Goal: Transaction & Acquisition: Purchase product/service

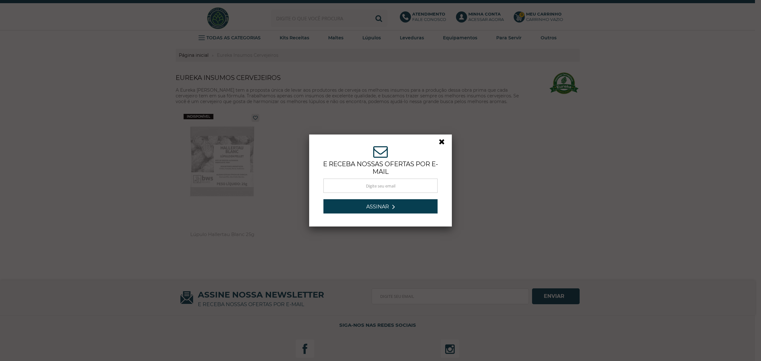
click at [433, 143] on div "e receba nossas ofertas por e-mail Obrigado por se inscrever! Aguarde novidades…" at bounding box center [380, 180] width 133 height 82
click at [435, 143] on div "e receba nossas ofertas por e-mail Obrigado por se inscrever! Aguarde novidades…" at bounding box center [380, 180] width 133 height 82
click at [441, 141] on link at bounding box center [444, 143] width 11 height 11
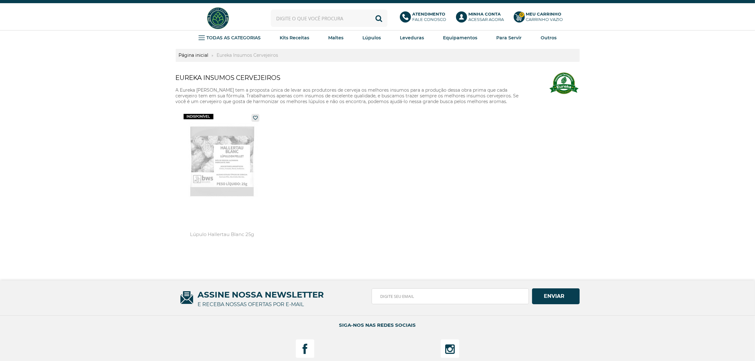
click at [222, 16] on img at bounding box center [218, 18] width 24 height 24
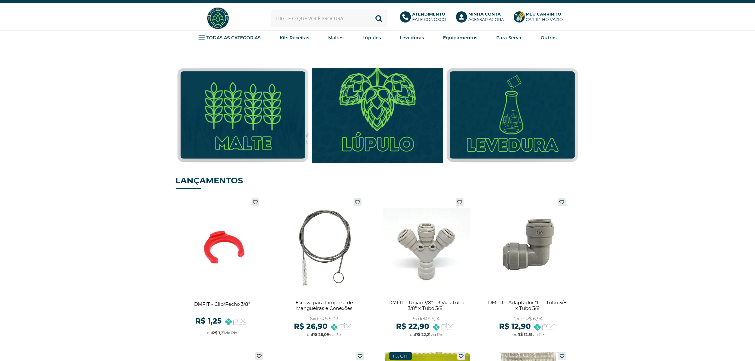
click at [367, 143] on img at bounding box center [377, 115] width 145 height 104
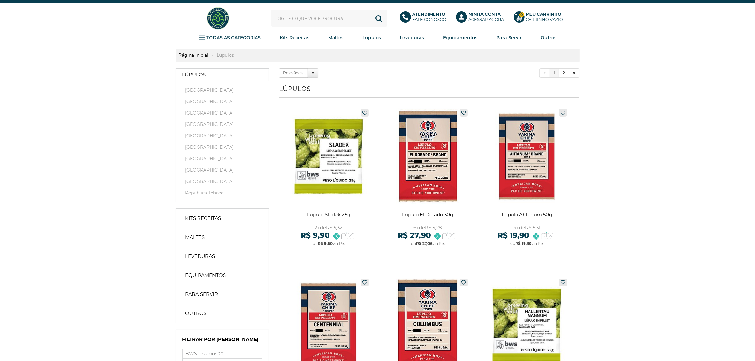
click at [303, 73] on label "Relevância" at bounding box center [293, 73] width 29 height 10
click at [308, 73] on button "Relevância" at bounding box center [313, 73] width 11 height 10
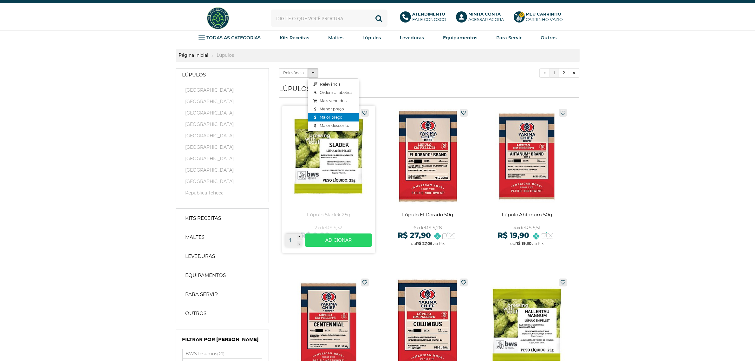
click at [343, 114] on link "Maior preço" at bounding box center [333, 117] width 51 height 8
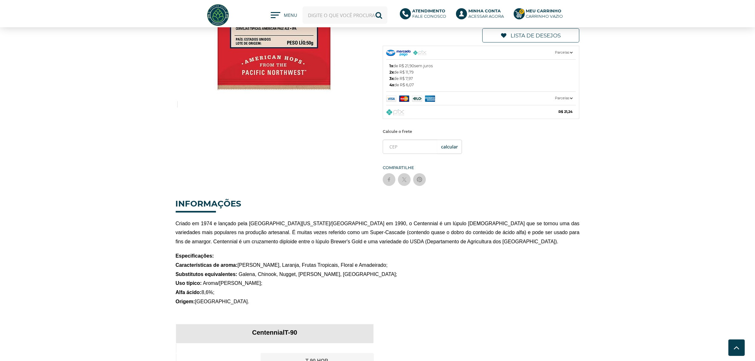
scroll to position [119, 0]
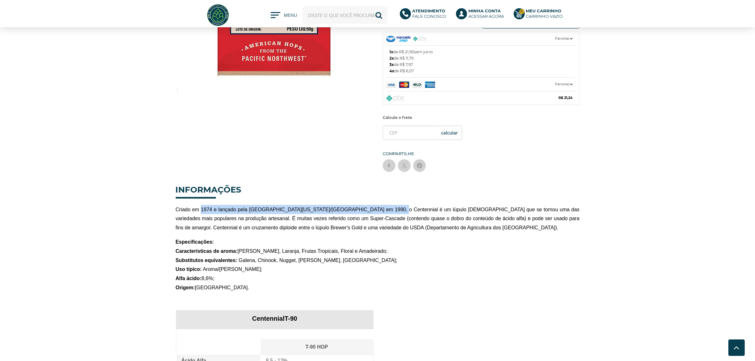
drag, startPoint x: 201, startPoint y: 206, endPoint x: 388, endPoint y: 206, distance: 187.7
click at [388, 207] on span "Criado em 1974 e lançado pela Universidade Estadual de Washington/EUA em 1990, …" at bounding box center [378, 219] width 404 height 24
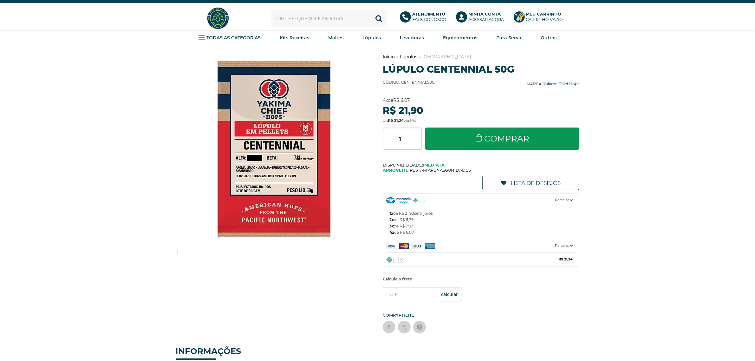
click at [444, 69] on h1 "Lúpulo Centennial 50g" at bounding box center [481, 69] width 197 height 12
click at [574, 63] on h1 "Lúpulo Centennial 50g" at bounding box center [481, 69] width 197 height 12
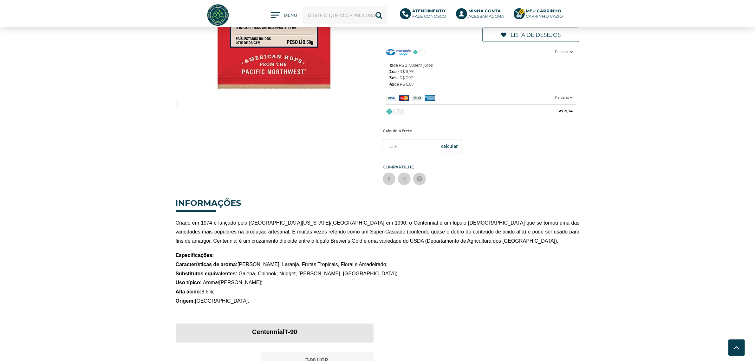
scroll to position [119, 0]
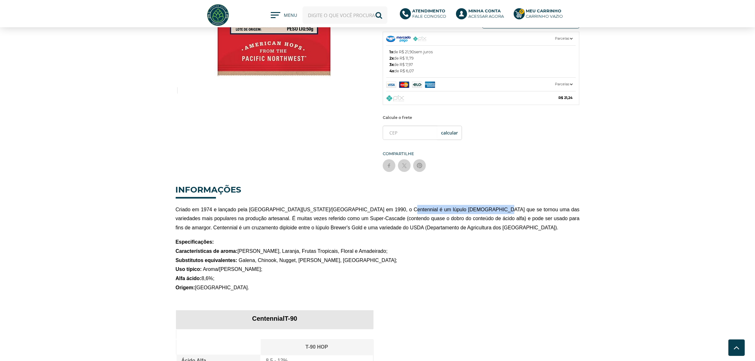
drag, startPoint x: 397, startPoint y: 208, endPoint x: 479, endPoint y: 205, distance: 82.2
click at [479, 207] on span "Criado em 1974 e lançado pela Universidade Estadual de Washington/EUA em 1990, …" at bounding box center [378, 219] width 404 height 24
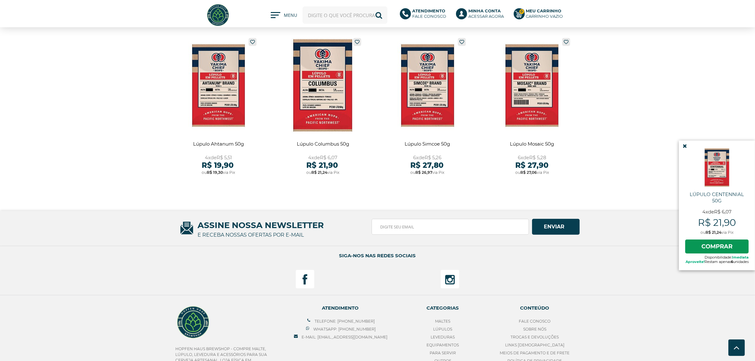
scroll to position [634, 0]
